Goal: Navigation & Orientation: Find specific page/section

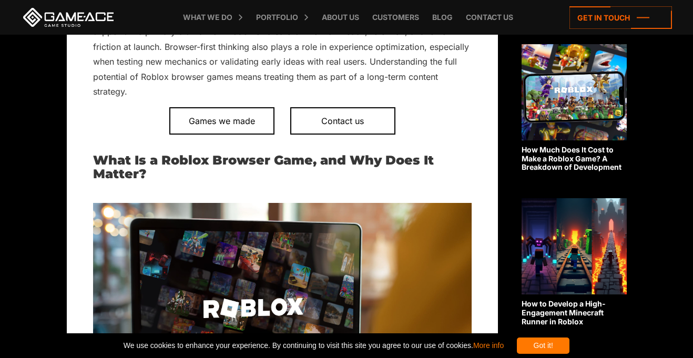
scroll to position [536, 0]
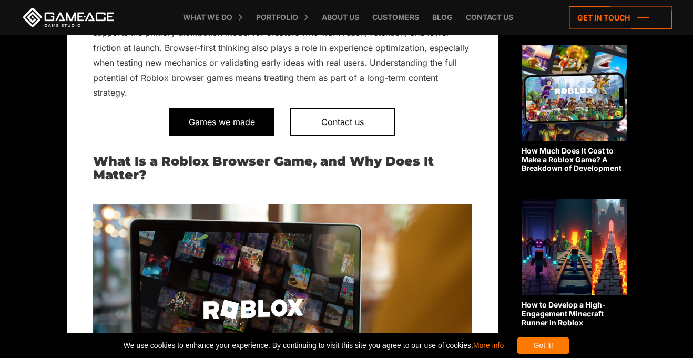
click at [231, 114] on span "Games we made" at bounding box center [221, 121] width 105 height 27
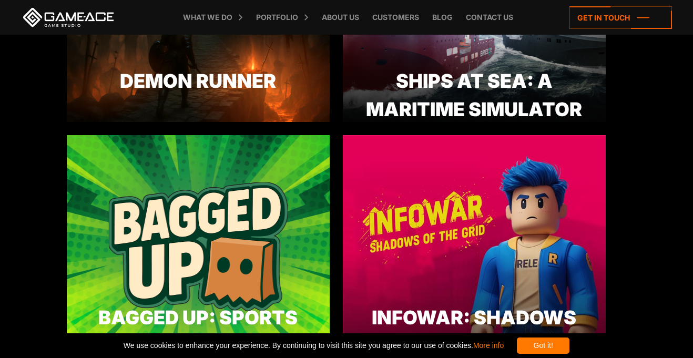
scroll to position [414, 0]
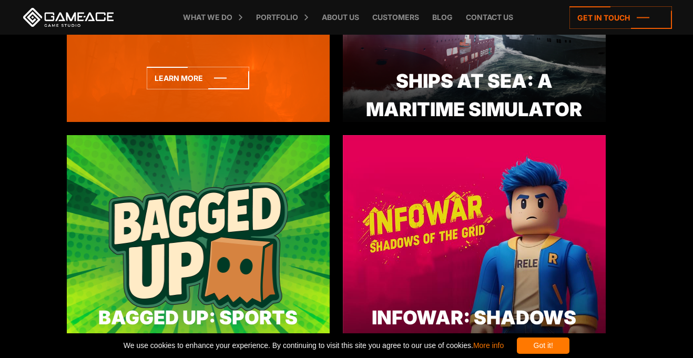
click at [106, 89] on div "Demon Runner" at bounding box center [198, 81] width 263 height 28
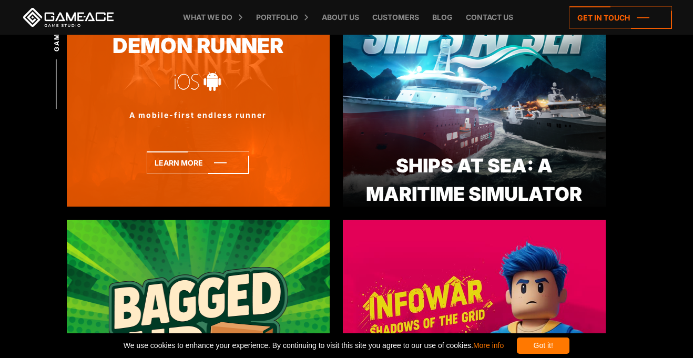
scroll to position [325, 0]
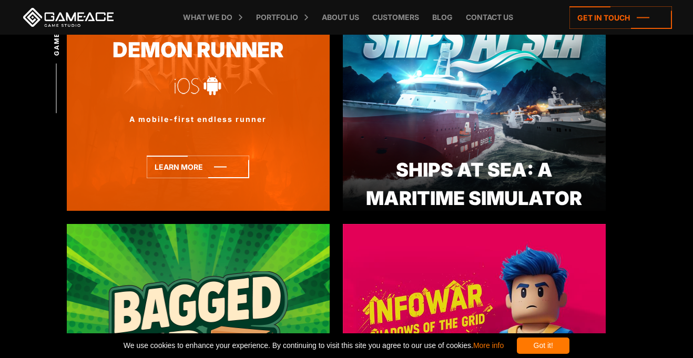
click at [120, 118] on div "A mobile-first endless runner" at bounding box center [198, 119] width 263 height 11
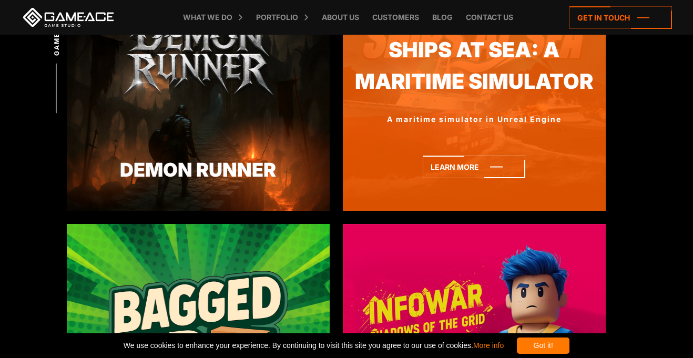
click at [499, 120] on img at bounding box center [474, 99] width 263 height 224
click at [437, 169] on div "Ships At Sea: A Maritime Simulator" at bounding box center [474, 184] width 263 height 57
click at [454, 97] on link "Ships At Sea: A Maritime Simulator" at bounding box center [474, 66] width 263 height 63
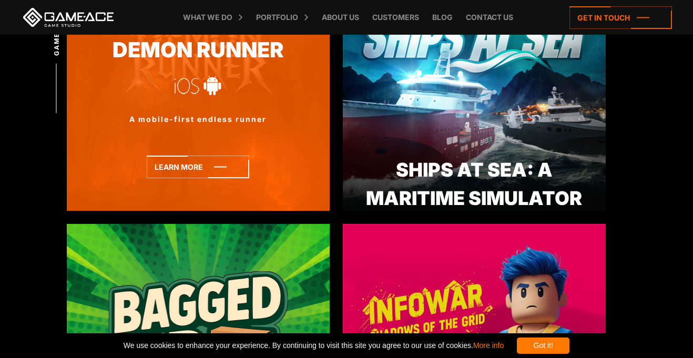
click at [166, 168] on div "Demon Runner A mobile-first endless runner" at bounding box center [198, 99] width 263 height 224
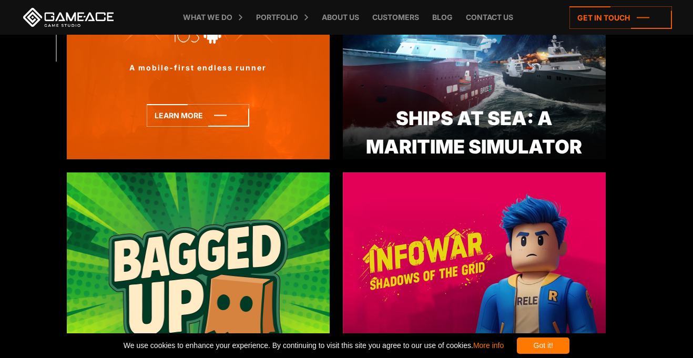
scroll to position [373, 0]
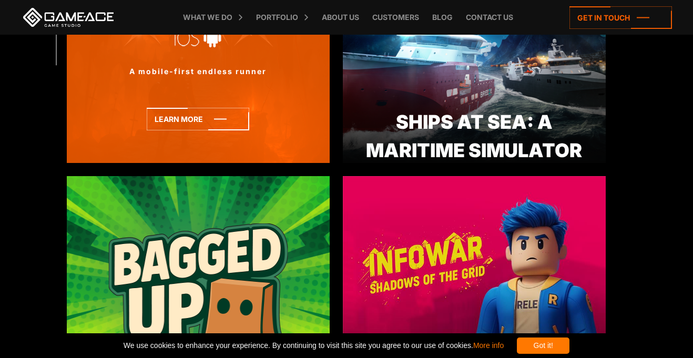
click at [93, 107] on div "Demon Runner A mobile-first endless runner" at bounding box center [198, 51] width 263 height 224
click at [173, 130] on icon at bounding box center [198, 119] width 103 height 23
click at [157, 123] on icon at bounding box center [198, 119] width 103 height 23
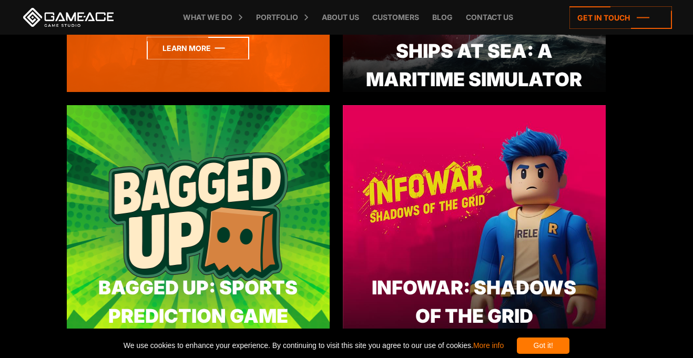
scroll to position [0, 0]
